Goal: Obtain resource: Download file/media

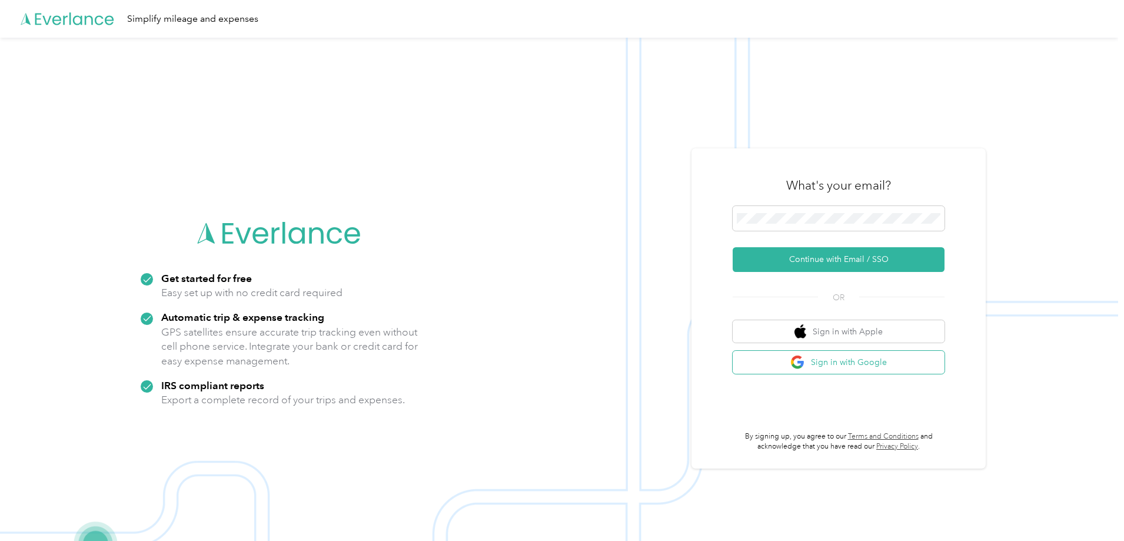
click at [842, 356] on button "Sign in with Google" at bounding box center [838, 362] width 212 height 23
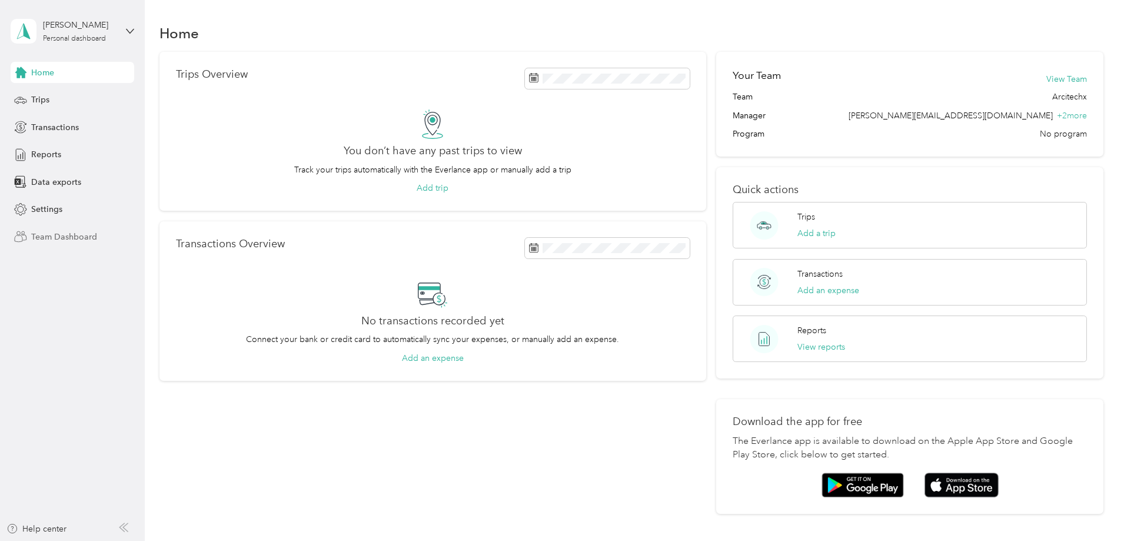
click at [59, 232] on span "Team Dashboard" at bounding box center [64, 237] width 66 height 12
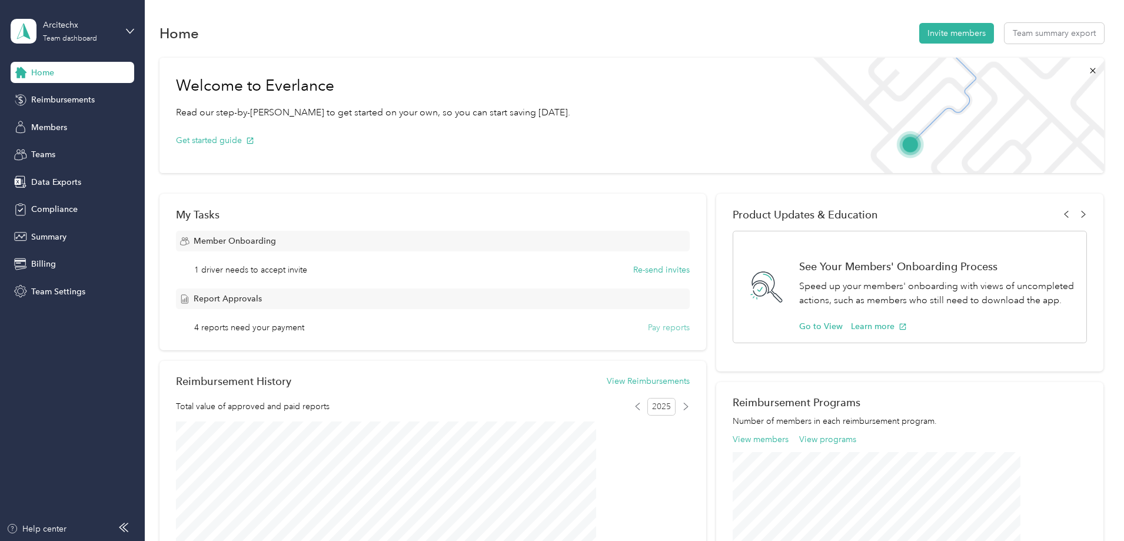
click at [658, 329] on button "Pay reports" at bounding box center [669, 327] width 42 height 12
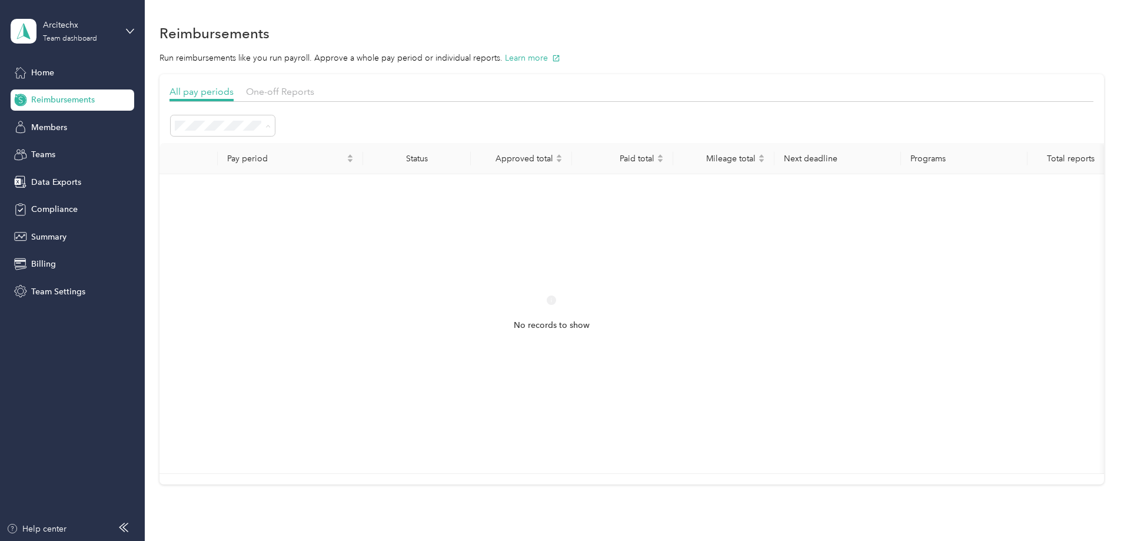
click at [299, 227] on div "Approved" at bounding box center [302, 230] width 88 height 12
click at [275, 119] on span at bounding box center [223, 125] width 104 height 21
click at [306, 146] on div "All periods" at bounding box center [302, 147] width 88 height 12
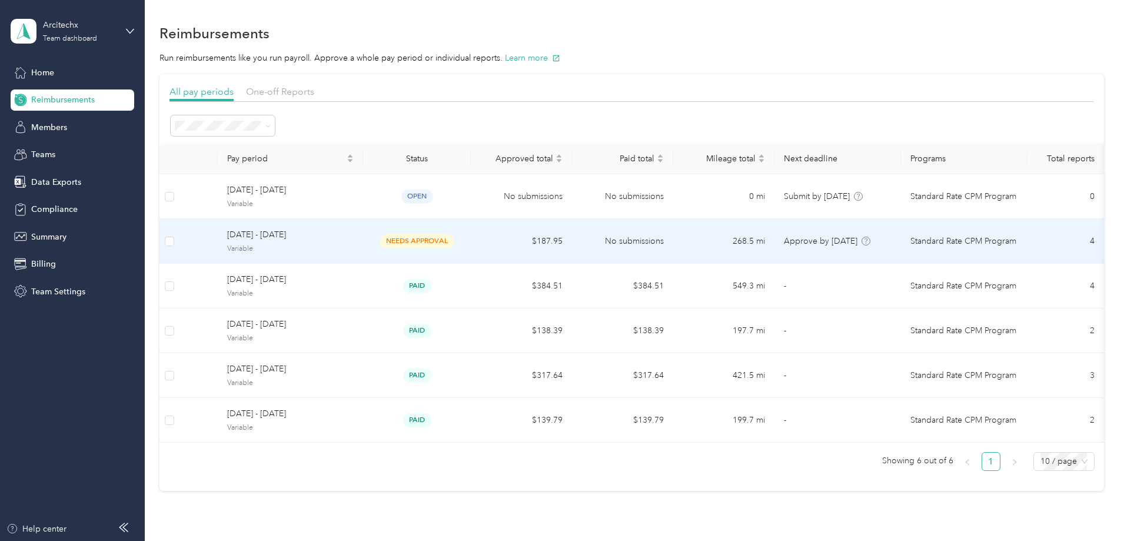
click at [354, 245] on span "Variable" at bounding box center [290, 249] width 126 height 11
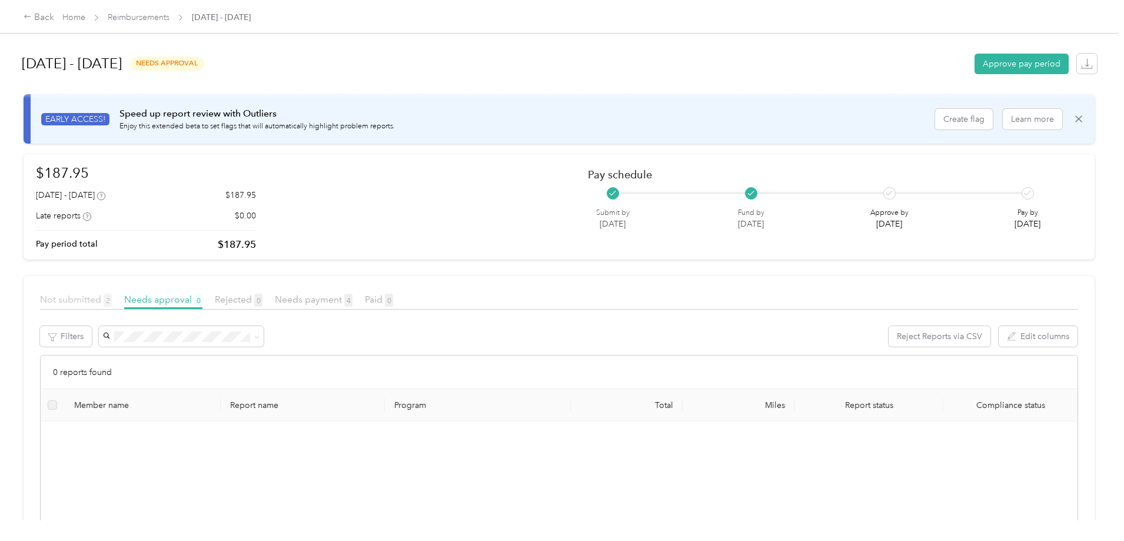
click at [112, 300] on span "Not submitted 2" at bounding box center [76, 299] width 72 height 11
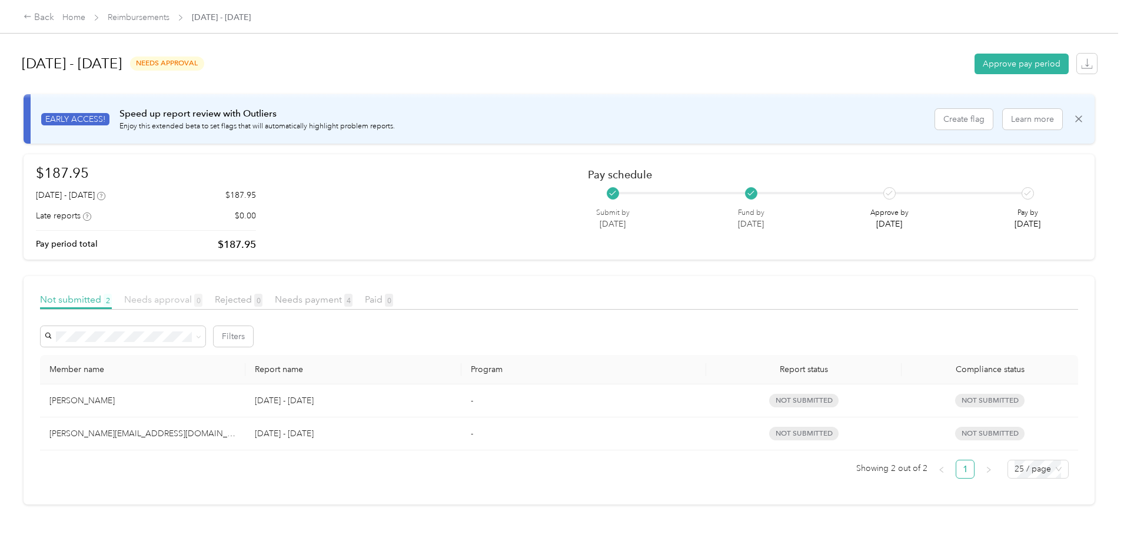
click at [202, 301] on span "Needs approval 0" at bounding box center [163, 299] width 78 height 11
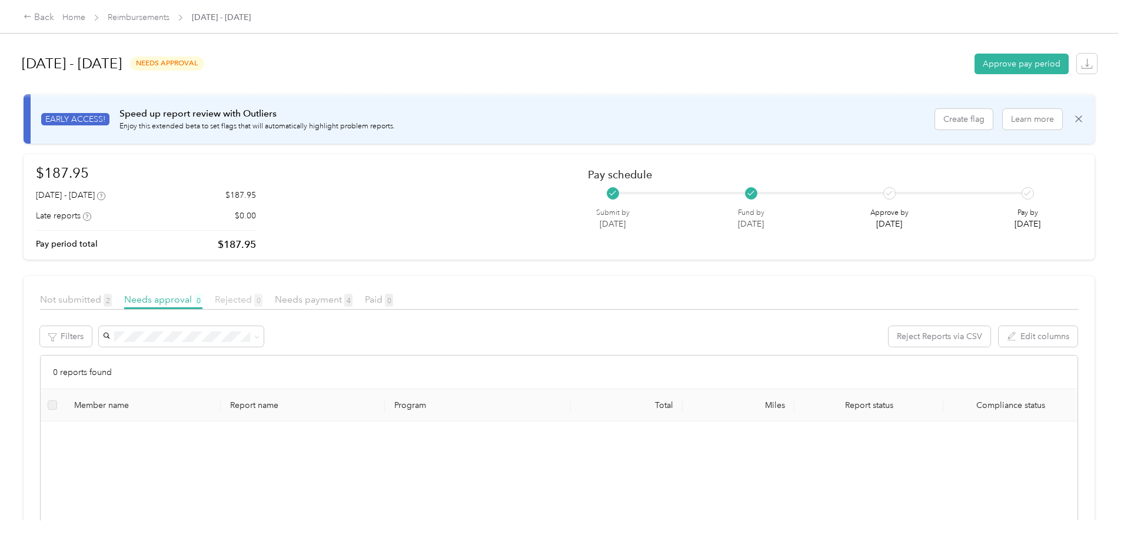
drag, startPoint x: 336, startPoint y: 301, endPoint x: 354, endPoint y: 301, distance: 17.6
click at [262, 301] on span "Rejected 0" at bounding box center [239, 299] width 48 height 11
click at [352, 299] on span "Needs payment 4" at bounding box center [314, 299] width 78 height 11
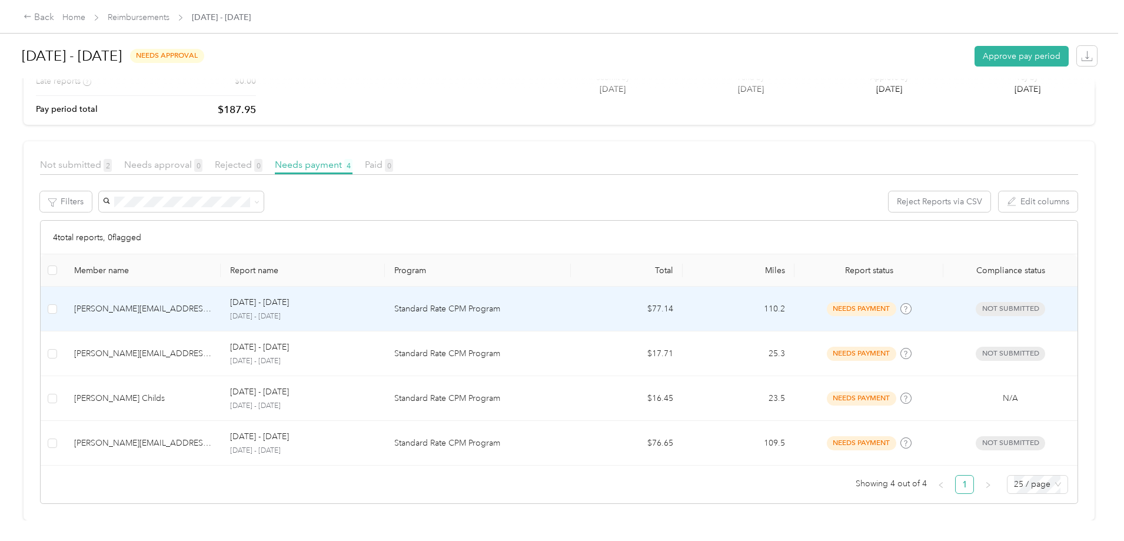
scroll to position [144, 0]
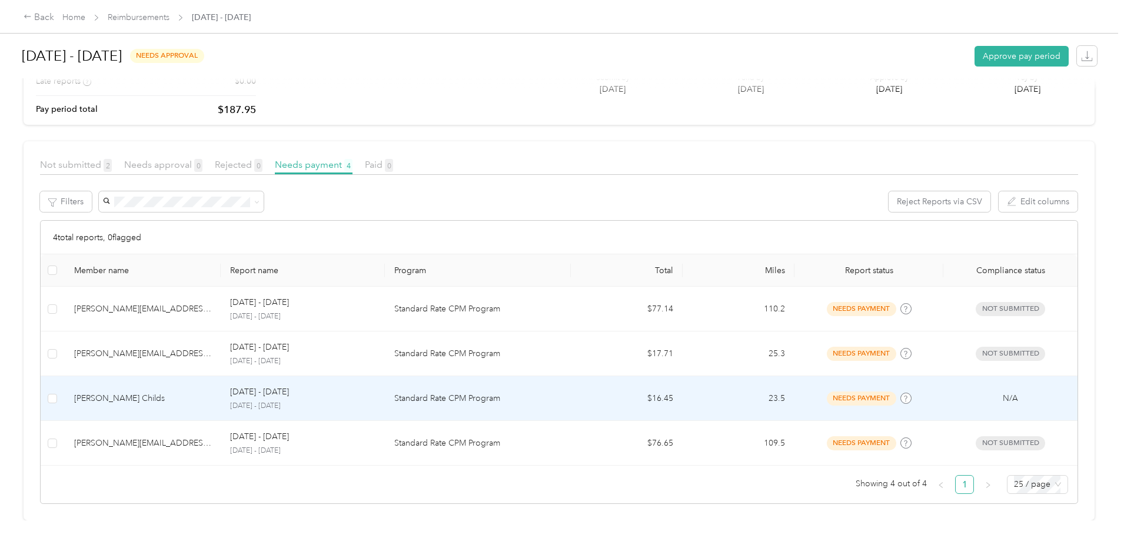
click at [289, 385] on p "[DATE] - [DATE]" at bounding box center [259, 391] width 59 height 13
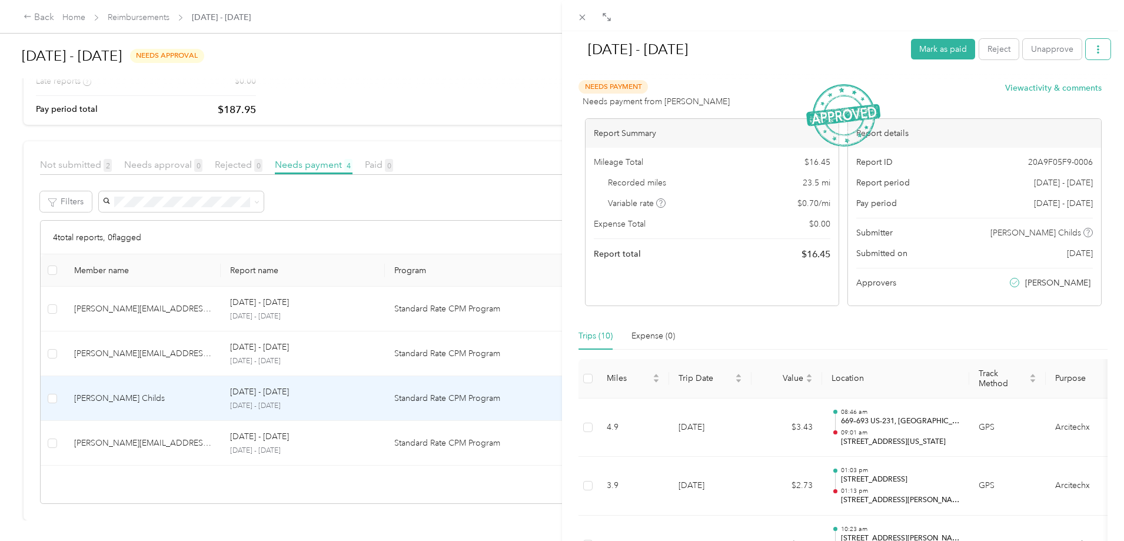
click at [1091, 43] on button "button" at bounding box center [1097, 49] width 25 height 21
click at [1069, 93] on span "Download" at bounding box center [1055, 92] width 39 height 12
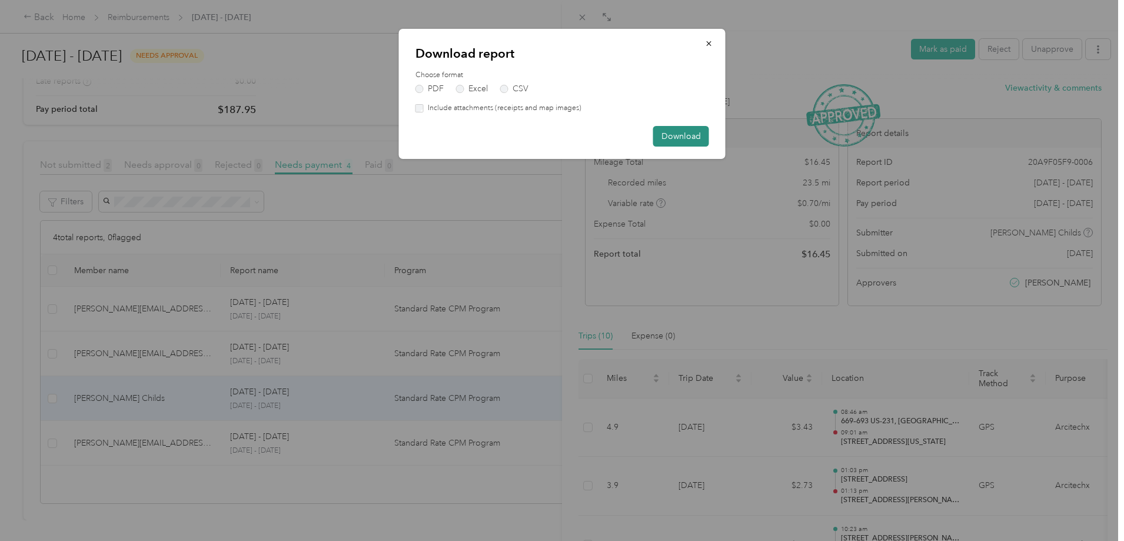
click at [672, 127] on button "Download" at bounding box center [681, 136] width 56 height 21
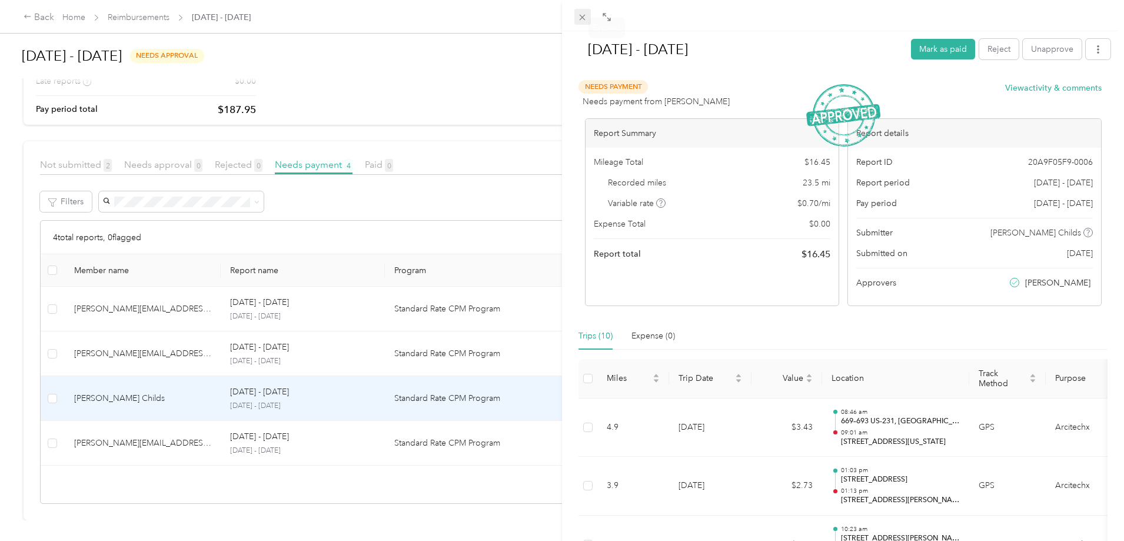
click at [585, 16] on icon at bounding box center [582, 17] width 10 height 10
